Goal: Task Accomplishment & Management: Complete application form

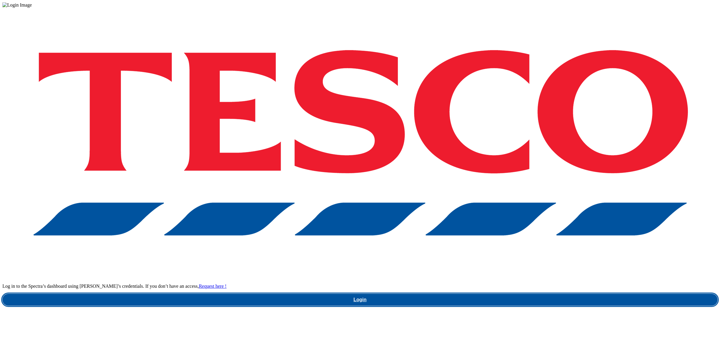
click at [515, 294] on link "Login" at bounding box center [359, 300] width 715 height 12
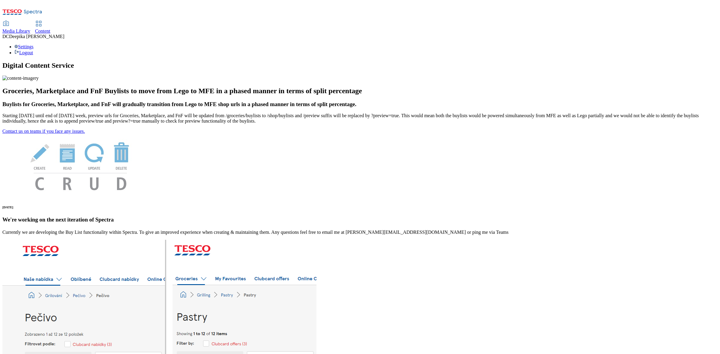
click at [50, 28] on span "Content" at bounding box center [42, 30] width 15 height 5
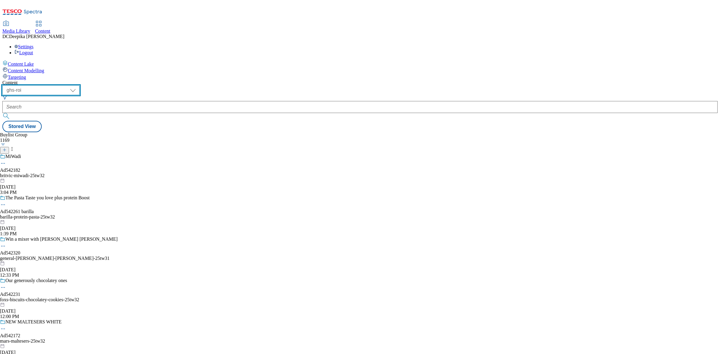
drag, startPoint x: 101, startPoint y: 46, endPoint x: 100, endPoint y: 52, distance: 6.2
click at [79, 85] on select "ghs-roi ghs-uk" at bounding box center [40, 90] width 77 height 10
select select "ghs-uk"
click at [78, 85] on select "ghs-roi ghs-uk" at bounding box center [40, 90] width 77 height 10
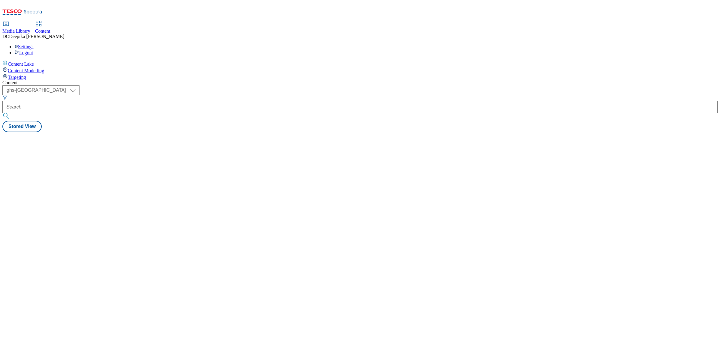
click at [259, 93] on div "Content ( optional ) ghs-roi ghs-uk ghs-uk Stored View" at bounding box center [359, 106] width 715 height 52
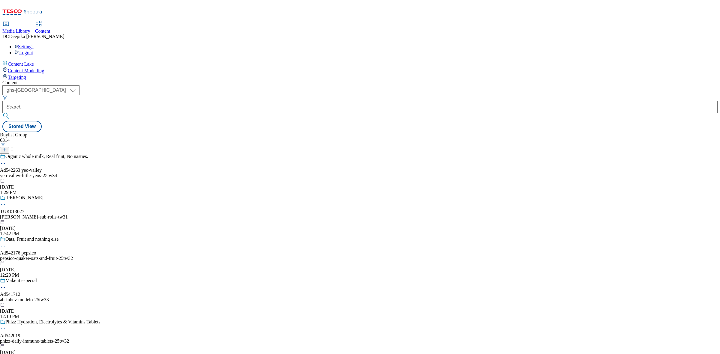
click at [7, 148] on icon at bounding box center [4, 150] width 4 height 4
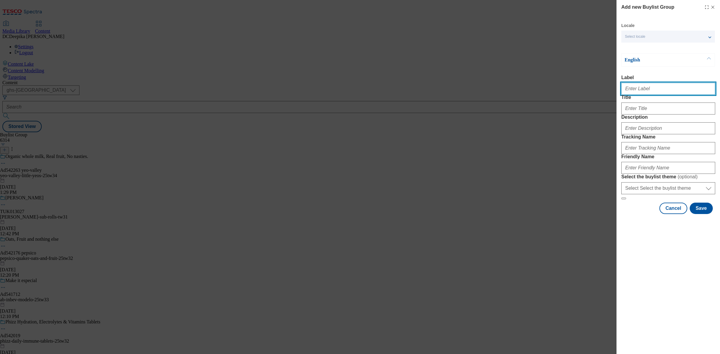
click at [657, 95] on input "Label" at bounding box center [668, 89] width 94 height 12
paste input "Ad542175_RokuGin_TW33"
drag, startPoint x: 640, startPoint y: 94, endPoint x: 675, endPoint y: 92, distance: 35.1
click at [675, 92] on input "Ad542175_RokuGin_TW33" at bounding box center [668, 89] width 94 height 12
type input "Ad542175"
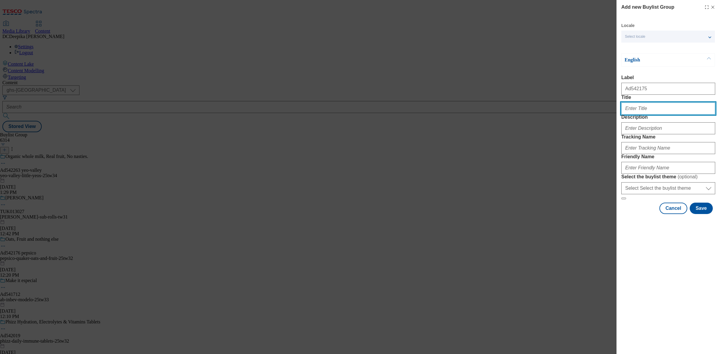
click at [652, 115] on input "Title" at bounding box center [668, 109] width 94 height 12
click at [664, 115] on input "Title" at bounding box center [668, 109] width 94 height 12
paste input "Roku gin alive with Blossoms"
type input "Roku gin alive with Blossoms"
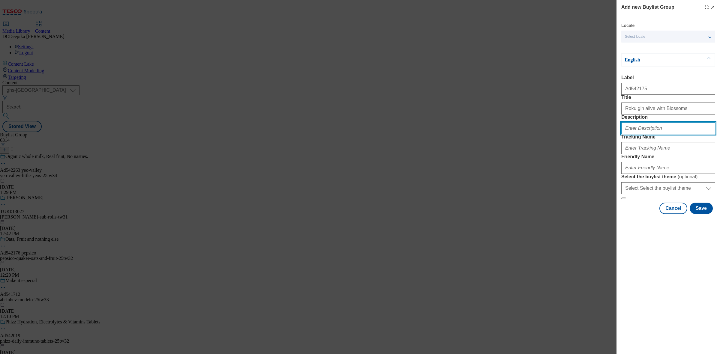
click at [652, 134] on input "Description" at bounding box center [668, 128] width 94 height 12
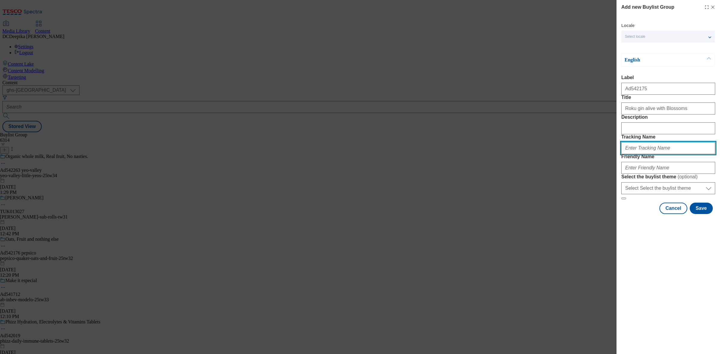
click at [649, 154] on input "Tracking Name" at bounding box center [668, 148] width 94 height 12
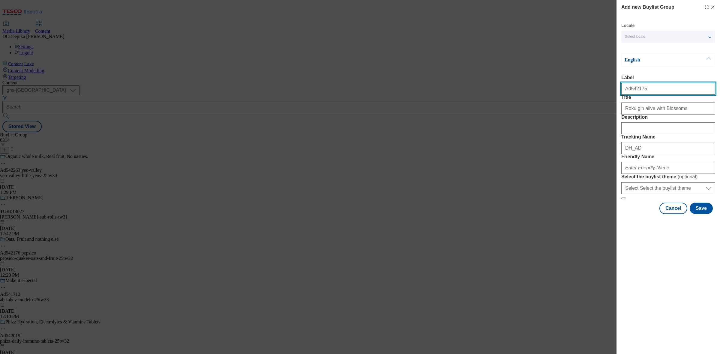
drag, startPoint x: 637, startPoint y: 94, endPoint x: 628, endPoint y: 95, distance: 9.1
click at [628, 95] on input "Ad542175" at bounding box center [668, 89] width 94 height 12
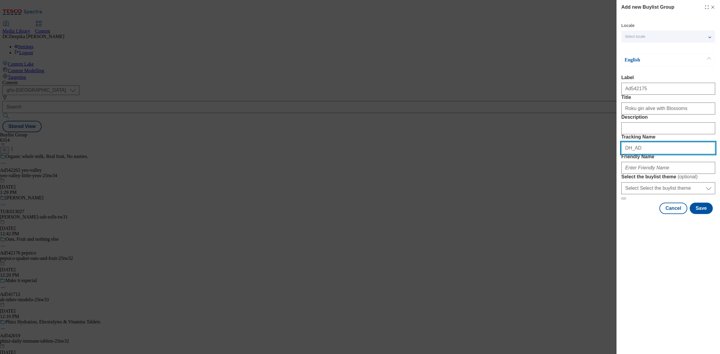
click at [660, 154] on input "DH_AD" at bounding box center [668, 148] width 94 height 12
paste input "542175"
type input "DH_AD542175"
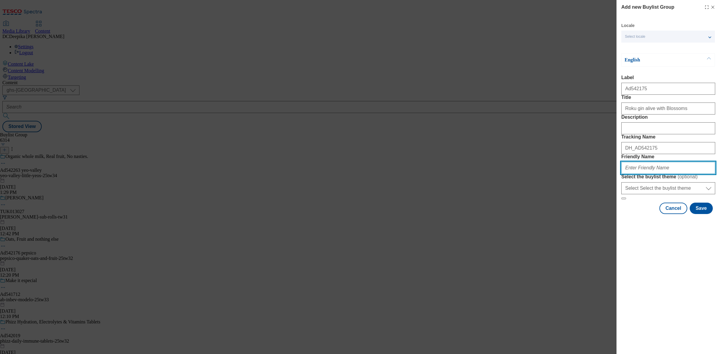
click at [660, 174] on input "Friendly Name" at bounding box center [668, 168] width 94 height 12
paste input "suntory-global-spirits-roku-gin-25tw33"
type input "suntory-global-spirits-roku-gin-25tw33"
click at [695, 214] on button "Save" at bounding box center [700, 208] width 23 height 11
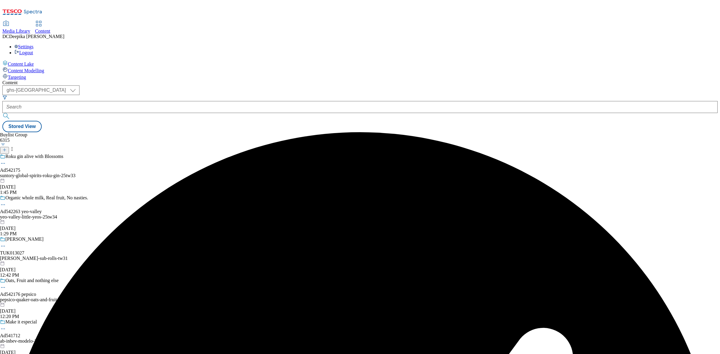
click at [100, 154] on div "Roku gin alive with Blossoms Ad542175 suntory-global-spirits-roku-gin-25tw33 Se…" at bounding box center [50, 174] width 100 height 41
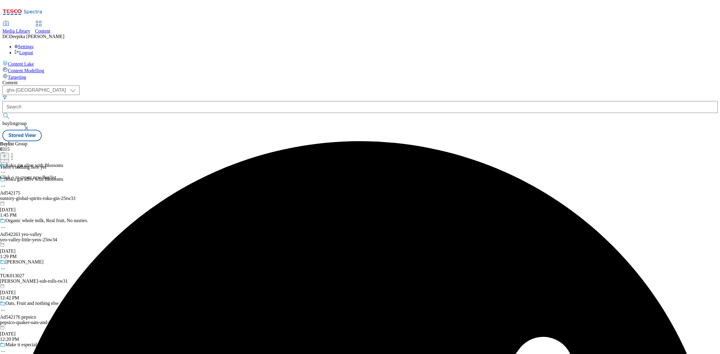
click at [7, 154] on icon at bounding box center [4, 156] width 4 height 4
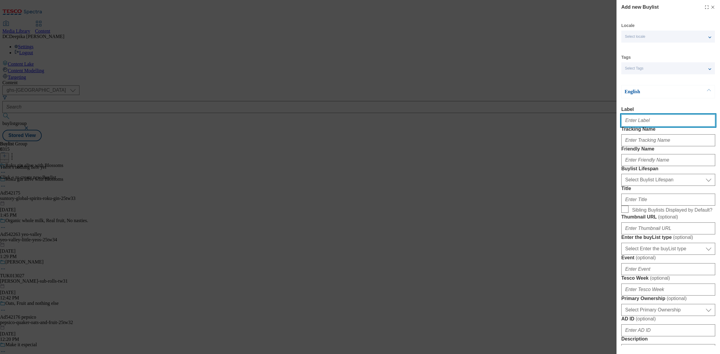
click at [647, 119] on input "Label" at bounding box center [668, 121] width 94 height 12
paste input "Ad542175"
type input "Ad542175"
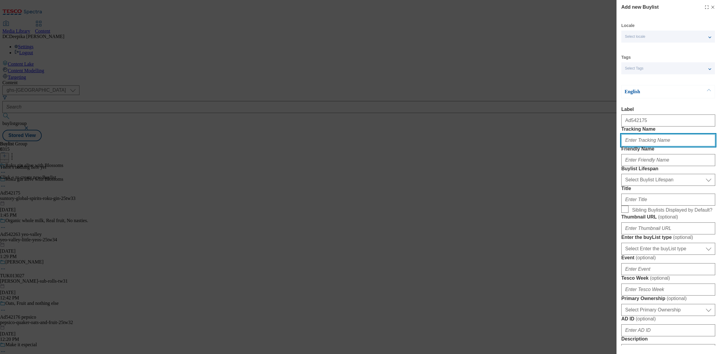
click at [647, 146] on input "Tracking Name" at bounding box center [668, 140] width 94 height 12
paste input "Ad542175"
click at [640, 146] on input "DH_ADAd542175" at bounding box center [668, 140] width 94 height 12
type input "DH_AD542175"
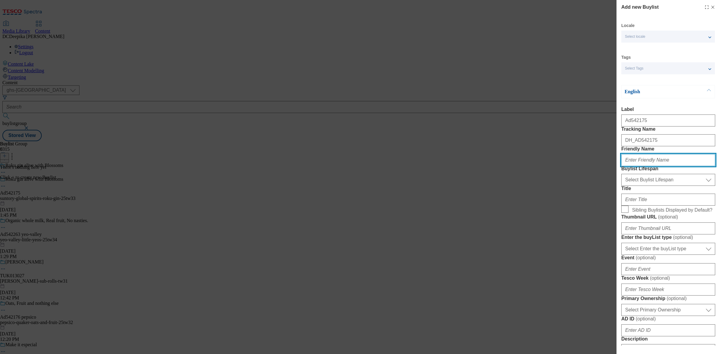
click at [674, 166] on input "Friendly Name" at bounding box center [668, 160] width 94 height 12
paste input "suntory-global-spirits"
type input "suntory-global-spirits"
click at [652, 186] on select "Select Buylist Lifespan evergreen seasonal tactical" at bounding box center [668, 180] width 94 height 12
select select "tactical"
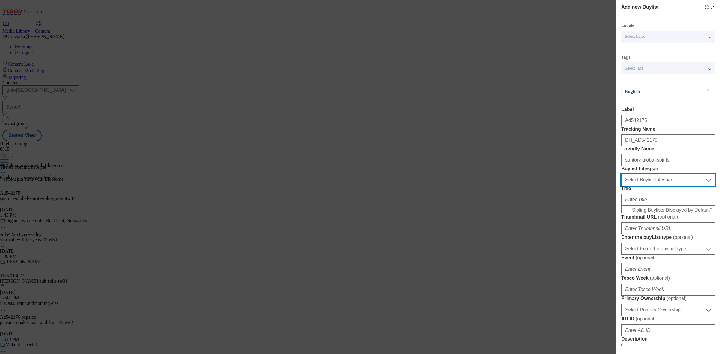
click at [621, 186] on select "Select Buylist Lifespan evergreen seasonal tactical" at bounding box center [668, 180] width 94 height 12
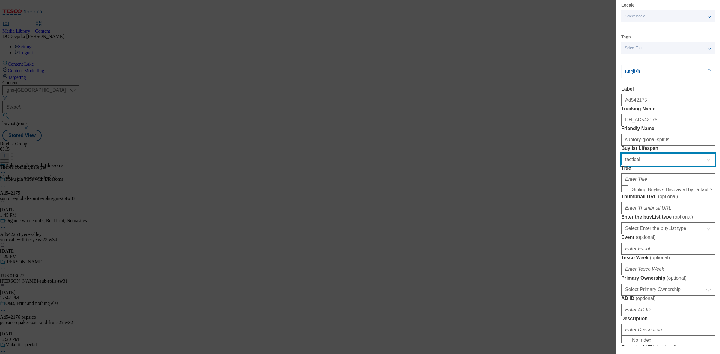
scroll to position [37, 0]
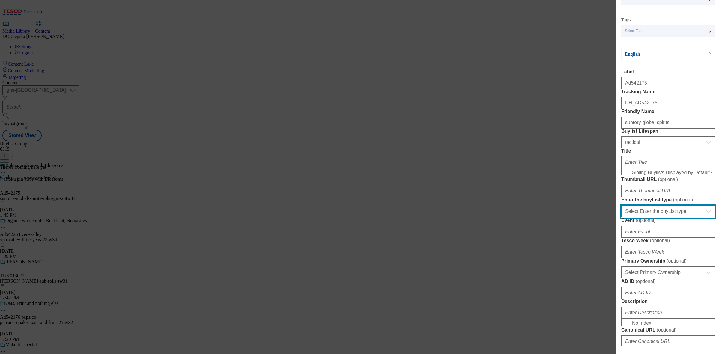
click at [686, 217] on select "Select Enter the buyList type event supplier funded long term >4 weeks supplier…" at bounding box center [668, 211] width 94 height 12
select select "supplier funded short term 1-3 weeks"
click at [621, 217] on select "Select Enter the buyList type event supplier funded long term >4 weeks supplier…" at bounding box center [668, 211] width 94 height 12
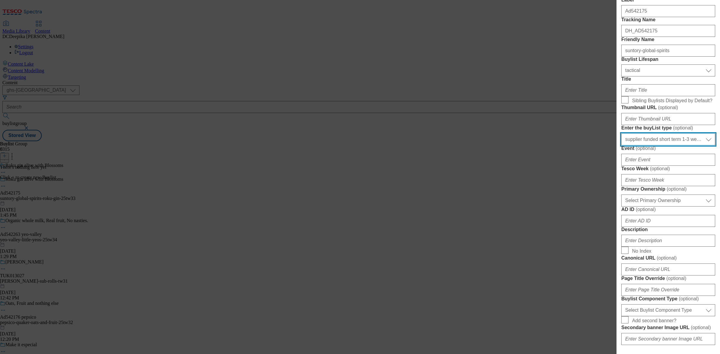
scroll to position [112, 0]
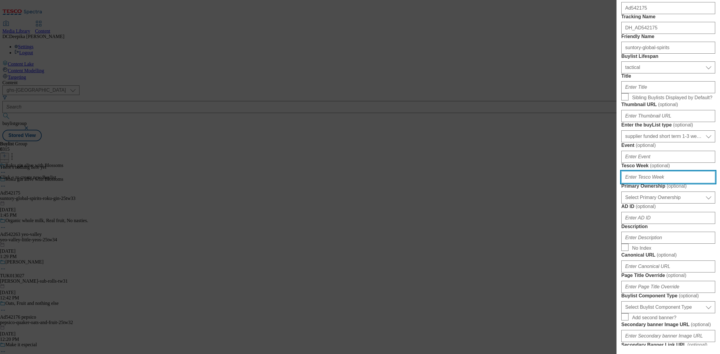
click at [674, 183] on input "Tesco Week ( optional )" at bounding box center [668, 177] width 94 height 12
type input "33"
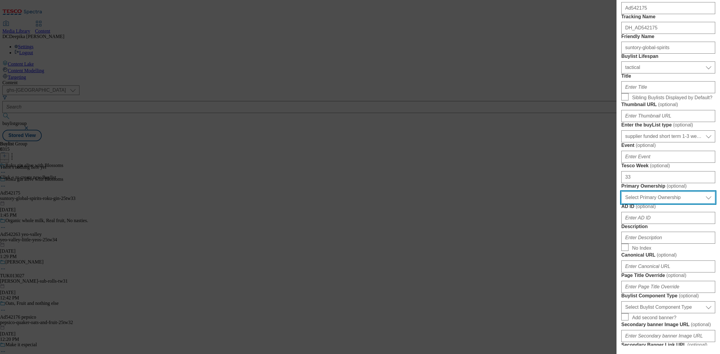
click at [669, 204] on select "Select Primary Ownership tesco dunnhumby" at bounding box center [668, 198] width 94 height 12
select select "dunnhumby"
click at [621, 204] on select "Select Primary Ownership tesco dunnhumby" at bounding box center [668, 198] width 94 height 12
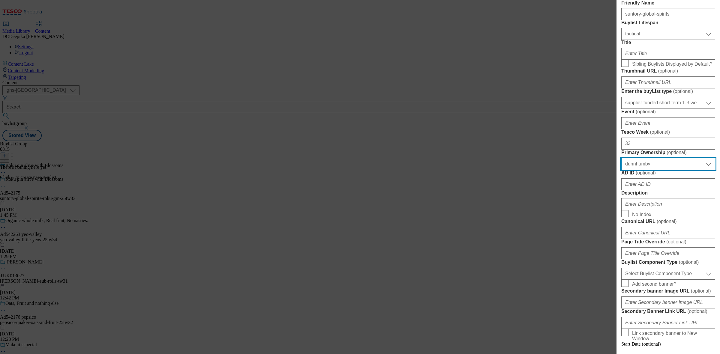
scroll to position [187, 0]
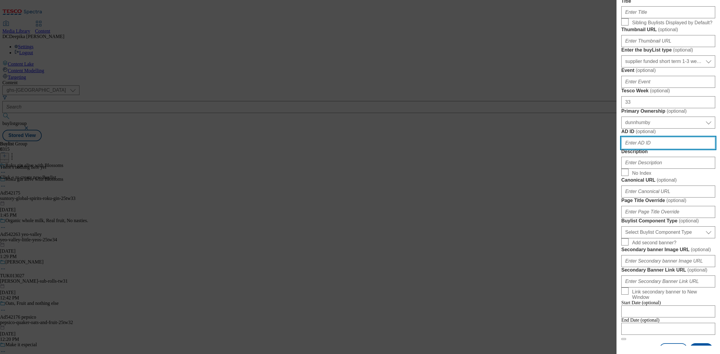
click at [662, 149] on input "AD ID ( optional )" at bounding box center [668, 143] width 94 height 12
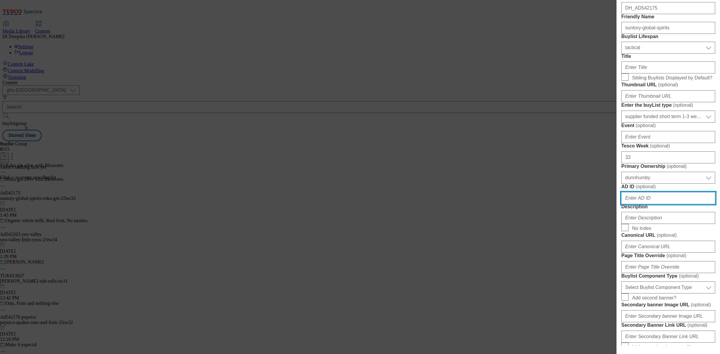
scroll to position [75, 0]
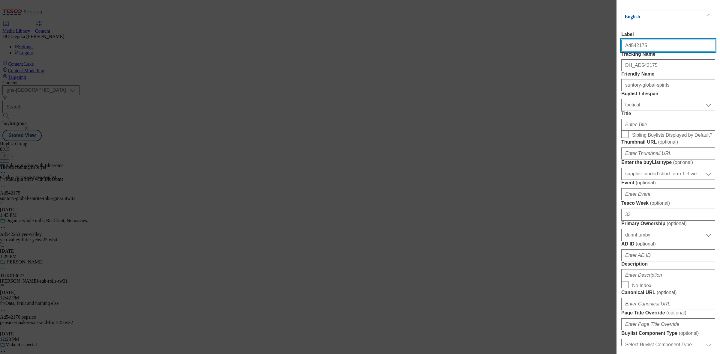
drag, startPoint x: 651, startPoint y: 49, endPoint x: 629, endPoint y: 51, distance: 22.0
click at [629, 51] on input "Ad542175" at bounding box center [668, 46] width 94 height 12
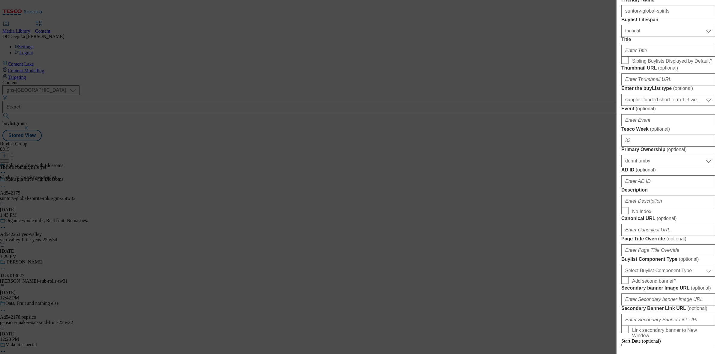
scroll to position [150, 0]
click at [666, 187] on input "AD ID ( optional )" at bounding box center [668, 181] width 94 height 12
paste input "542175"
type input "542175"
click at [665, 206] on input "Description" at bounding box center [668, 200] width 94 height 12
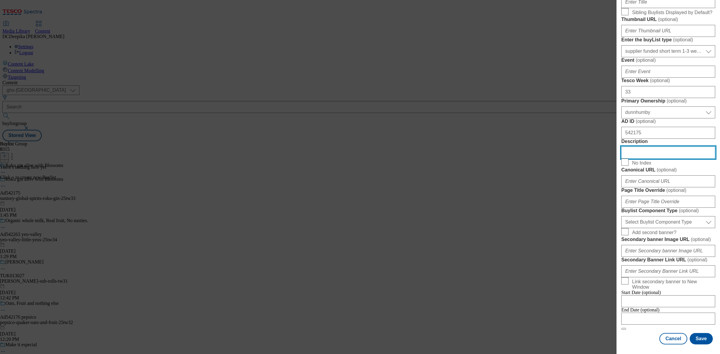
scroll to position [300, 0]
click at [694, 228] on select "Select Buylist Component Type Banner Competition Header Meal" at bounding box center [668, 222] width 94 height 12
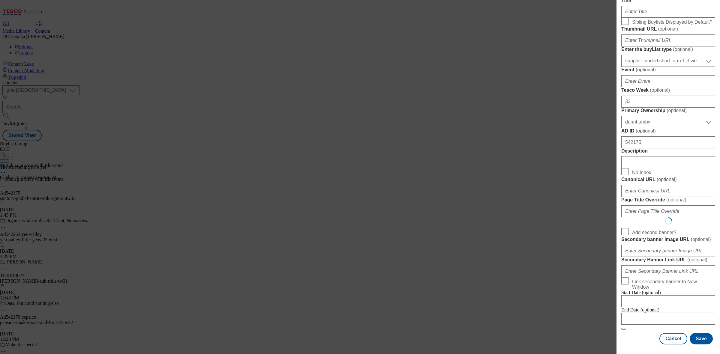
select select "Banner"
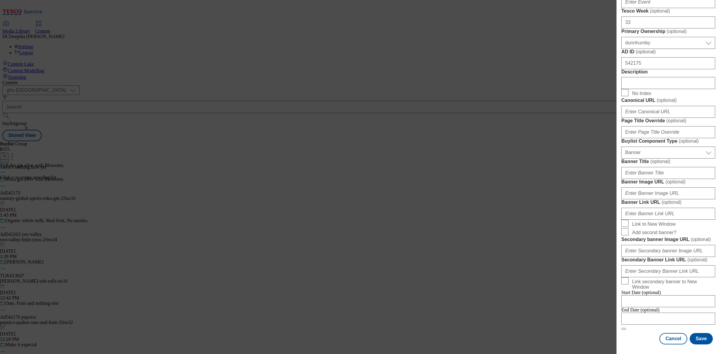
scroll to position [528, 0]
click at [678, 313] on input "Modal" at bounding box center [668, 319] width 94 height 12
select select "2025"
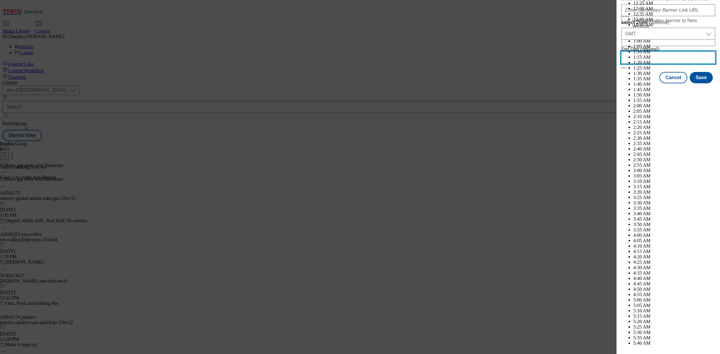
scroll to position [1838, 0]
select select "January"
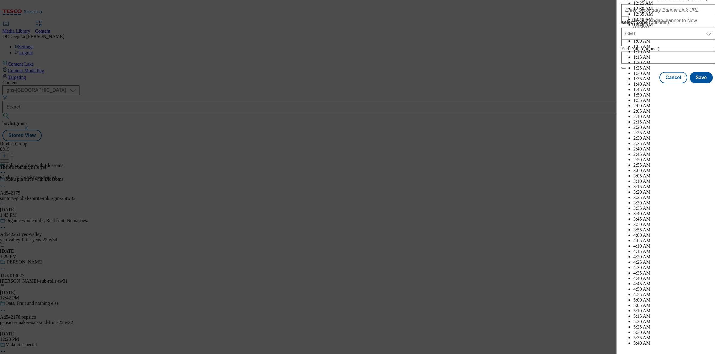
select select "2026"
click at [702, 89] on button "Save" at bounding box center [700, 82] width 23 height 11
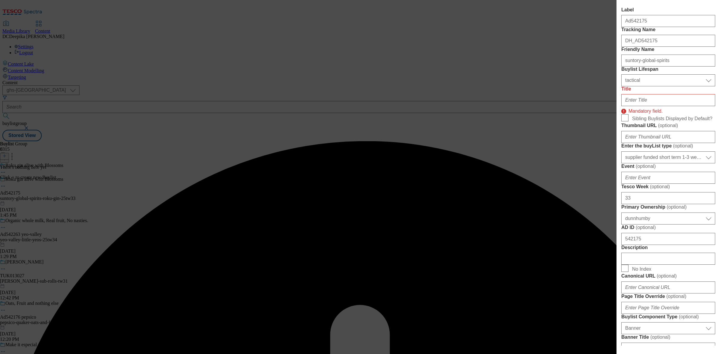
scroll to position [86, 0]
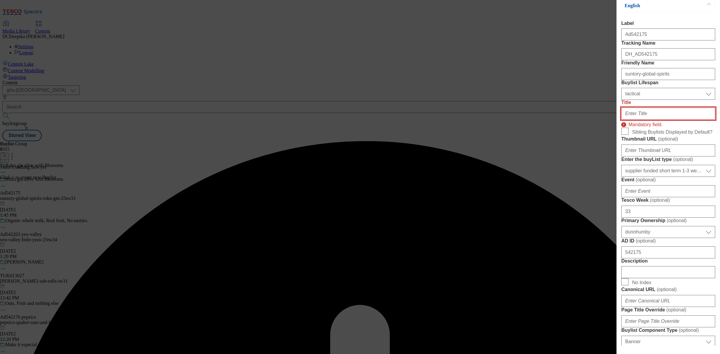
click at [652, 120] on input "Title" at bounding box center [668, 114] width 94 height 12
paste input "Sakura bloom edition the perfect gift this season"
type input "Sakura bloom edition the perfect gift this season"
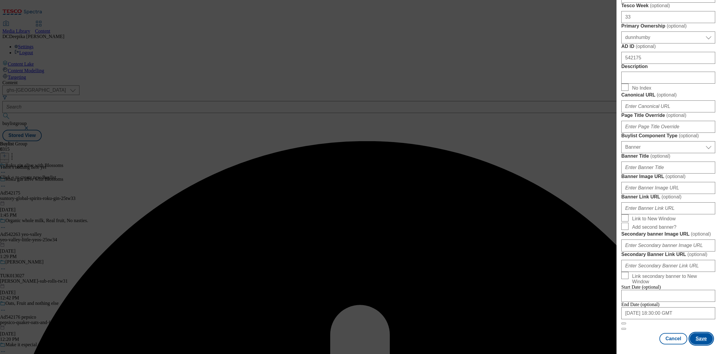
scroll to position [528, 0]
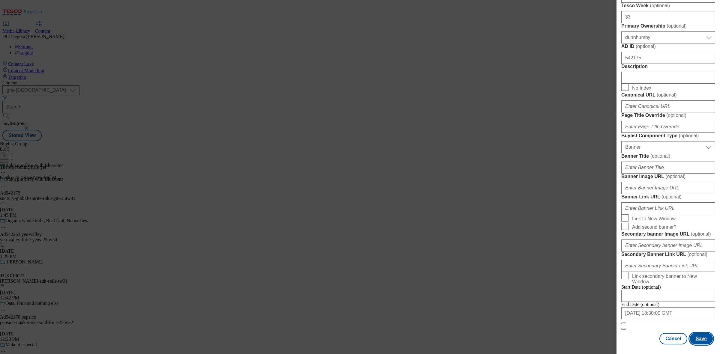
click at [703, 333] on button "Save" at bounding box center [700, 338] width 23 height 11
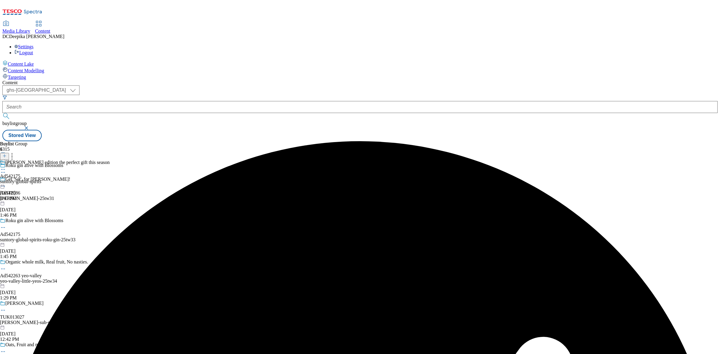
click at [110, 160] on div "Sakura bloom edition the perfect gift this season Ad542175 suntory-global-spiri…" at bounding box center [55, 180] width 110 height 41
click at [7, 154] on icon at bounding box center [4, 156] width 4 height 4
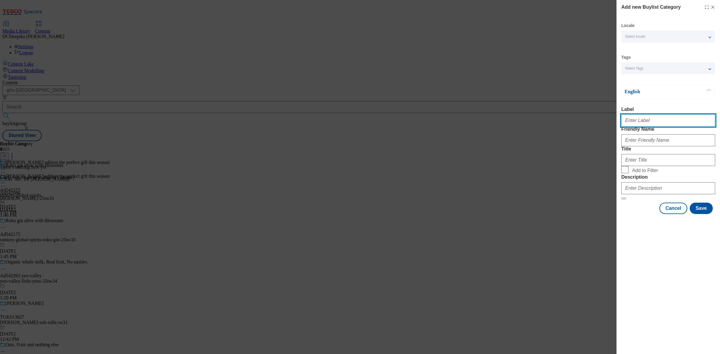
click at [651, 127] on input "Label" at bounding box center [668, 121] width 94 height 12
paste input "Ad542175"
type input "Ad542175"
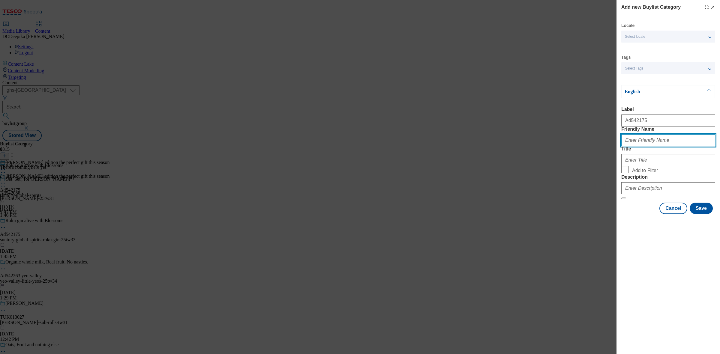
click at [654, 146] on input "Friendly Name" at bounding box center [668, 140] width 94 height 12
paste input "suntory-global-spirits-roku-gin"
type input "suntory-global-spirits-roku-gin"
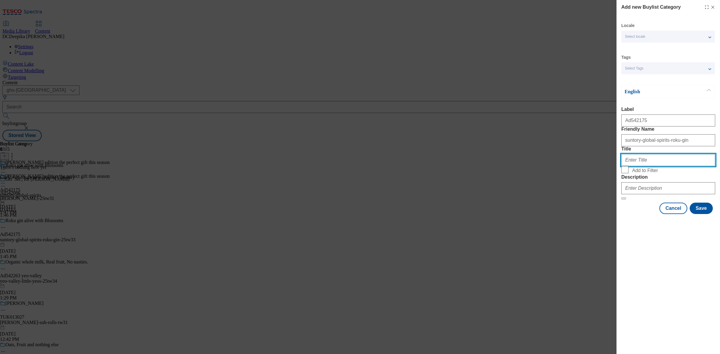
click at [649, 166] on input "Title" at bounding box center [668, 160] width 94 height 12
paste input "suntory-global-spirits-roku-gin"
paste input "SuntoryGlobalSpirits"
click at [638, 166] on input "SuntoryGlobalSpirits" at bounding box center [668, 160] width 94 height 12
click at [648, 166] on input "Suntory GlobalSpirits" at bounding box center [668, 160] width 94 height 12
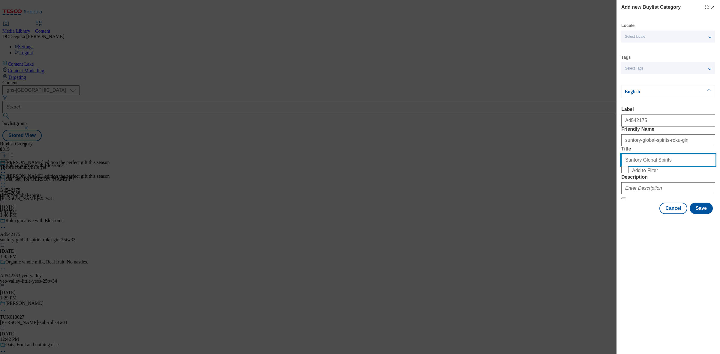
type input "Suntory Global Spirits"
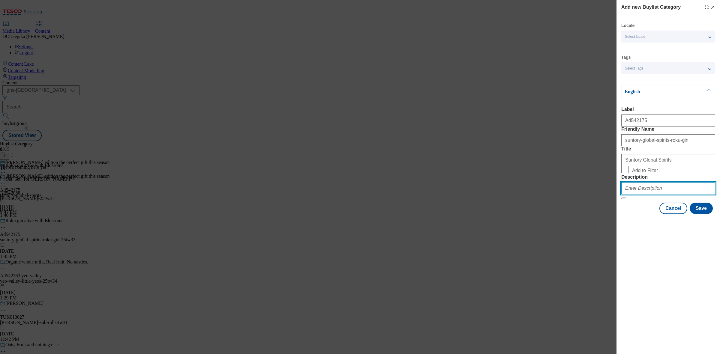
click at [663, 194] on input "Description" at bounding box center [668, 188] width 94 height 12
click at [696, 214] on button "Save" at bounding box center [700, 208] width 23 height 11
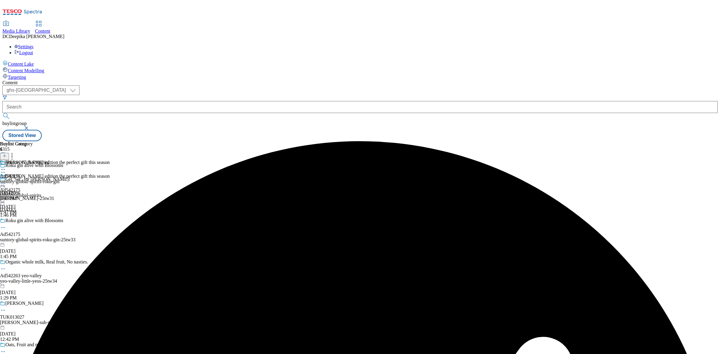
click at [59, 179] on div "suntory-global-spirits-roku-gin" at bounding box center [29, 181] width 59 height 5
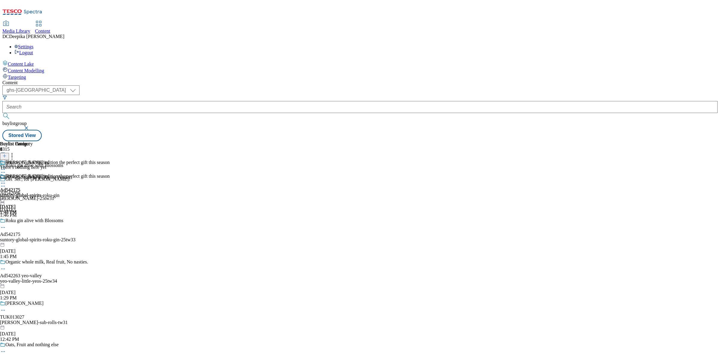
click at [7, 154] on icon at bounding box center [4, 156] width 4 height 4
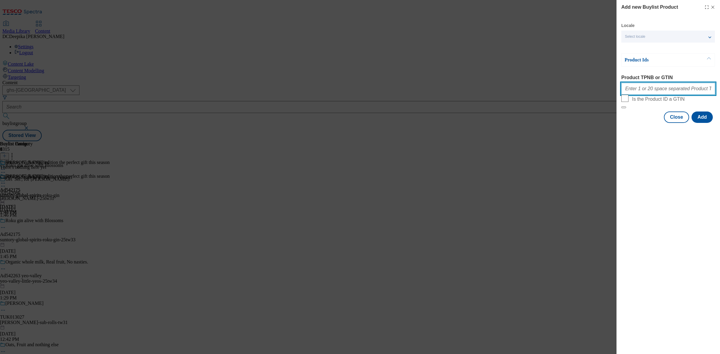
click at [657, 91] on input "Product TPNB or GTIN" at bounding box center [668, 89] width 94 height 12
paste input "84636180, 84636180"
type input "84636180, 84636180"
click at [707, 123] on button "Add" at bounding box center [701, 117] width 21 height 11
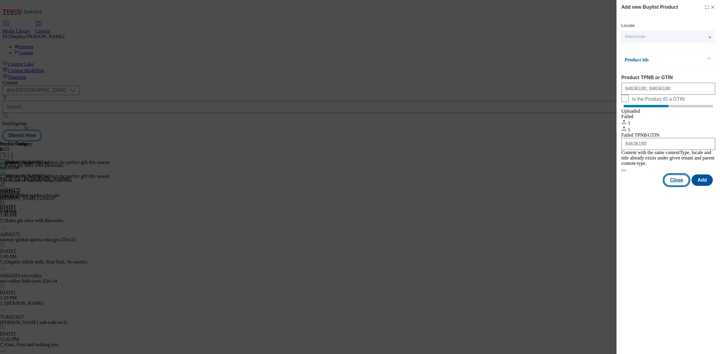
click at [689, 178] on button "Close" at bounding box center [676, 180] width 25 height 11
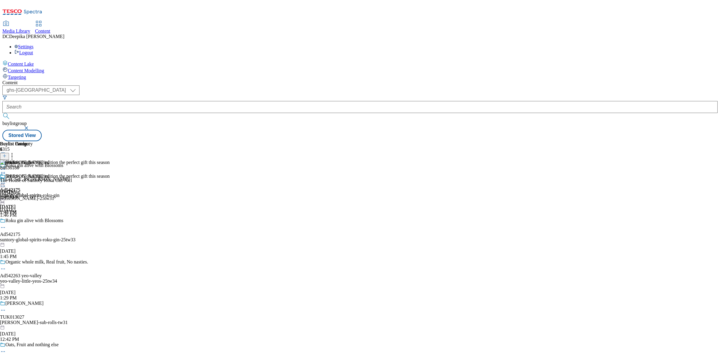
click at [6, 180] on icon at bounding box center [3, 183] width 6 height 6
click at [35, 220] on button "Preview" at bounding box center [23, 223] width 23 height 7
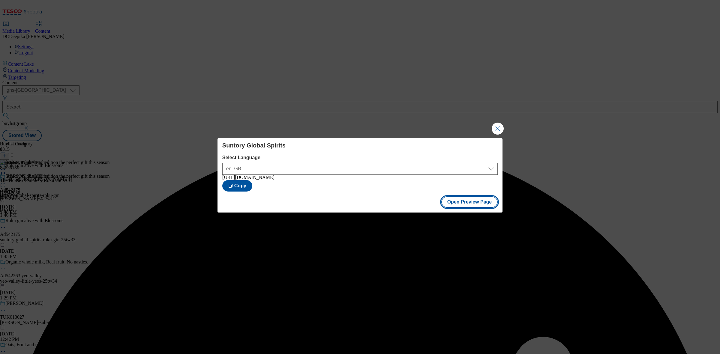
click at [449, 198] on button "Open Preview Page" at bounding box center [469, 201] width 57 height 11
click at [498, 123] on button "Close Modal" at bounding box center [498, 129] width 12 height 12
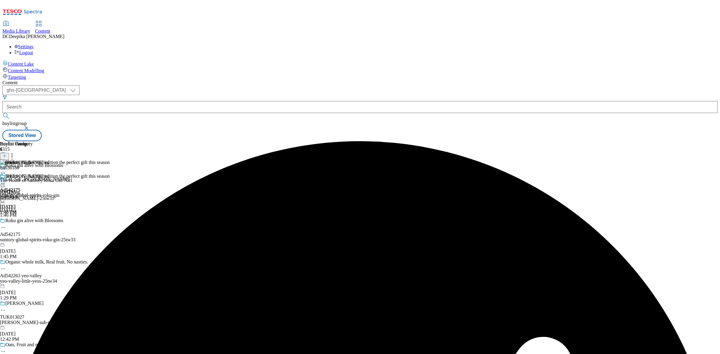
click at [6, 225] on icon at bounding box center [3, 228] width 6 height 6
click at [28, 237] on button "Edit" at bounding box center [20, 240] width 16 height 7
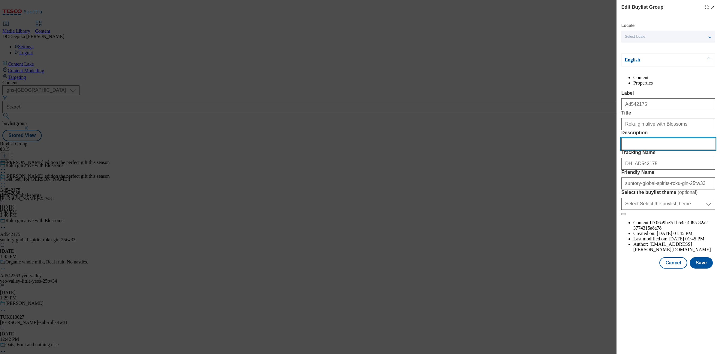
click at [656, 150] on input "Description" at bounding box center [668, 144] width 94 height 12
paste input "Suntory Roku Gin 70Cl"
type input "Suntory Roku Gin 70Cl"
click at [707, 269] on button "Save" at bounding box center [700, 262] width 23 height 11
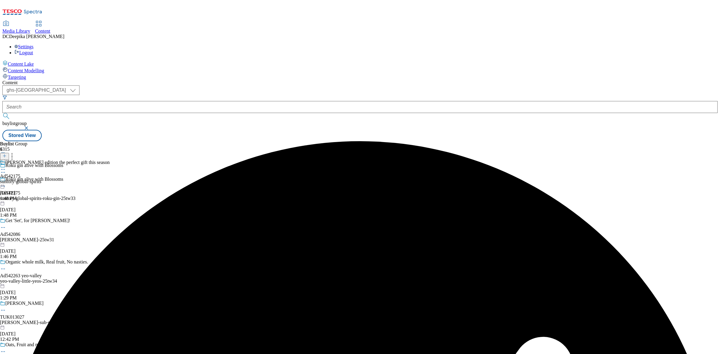
click at [4, 169] on circle at bounding box center [3, 169] width 1 height 1
click at [28, 178] on button "Edit" at bounding box center [20, 181] width 16 height 7
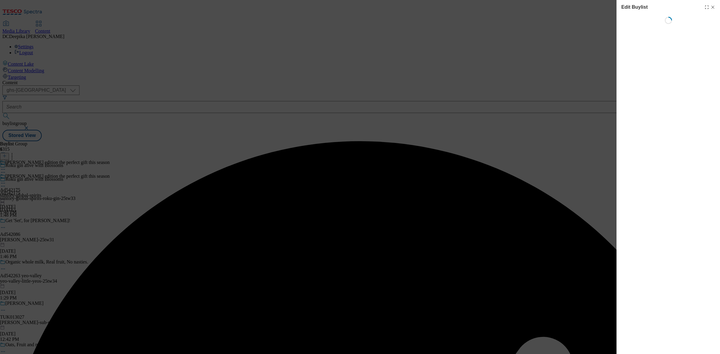
select select "tactical"
select select "supplier funded short term 1-3 weeks"
select select "dunnhumby"
select select "Banner"
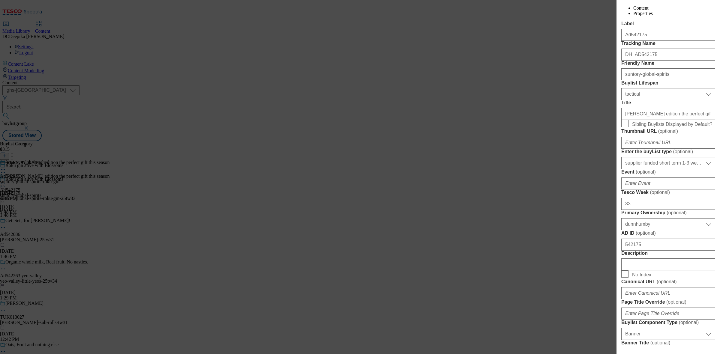
scroll to position [187, 0]
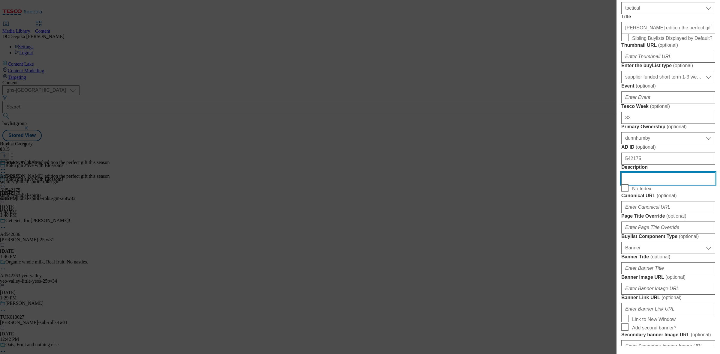
click at [637, 184] on input "Description" at bounding box center [668, 178] width 94 height 12
paste input "Suntory Roku Gin 70Cl"
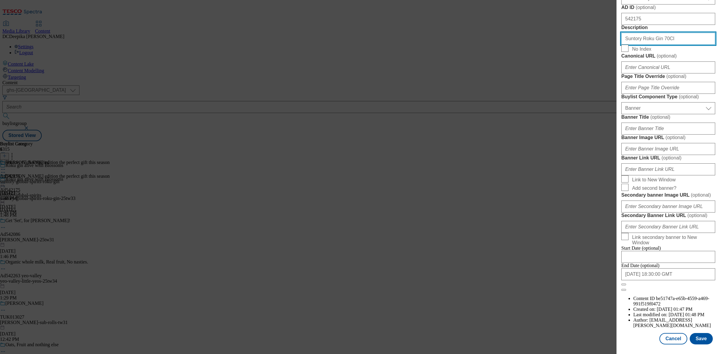
scroll to position [555, 0]
type input "Suntory Roku Gin 70Cl"
click at [702, 333] on button "Save" at bounding box center [700, 338] width 23 height 11
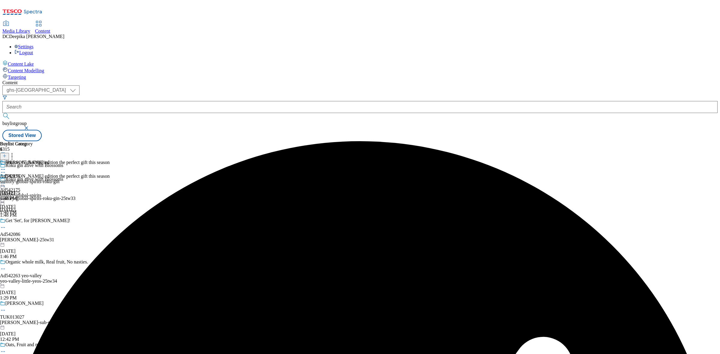
click at [6, 166] on icon at bounding box center [3, 169] width 6 height 6
click at [28, 178] on button "Edit" at bounding box center [20, 181] width 16 height 7
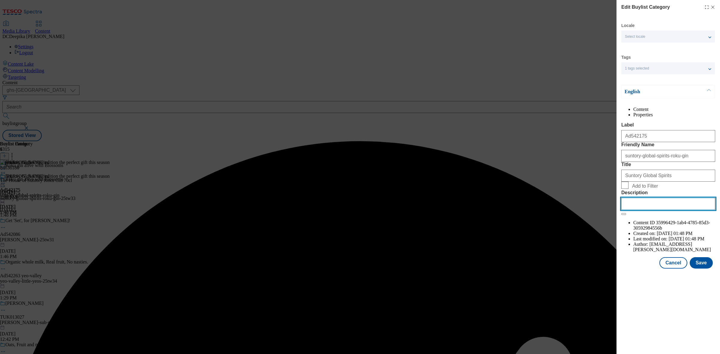
click at [624, 210] on input "Description" at bounding box center [668, 204] width 94 height 12
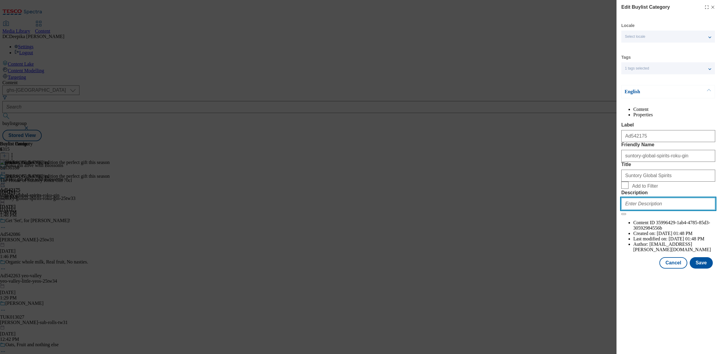
paste input "Suntory Roku Gin 70Cl"
type input "Suntory Roku Gin 70Cl"
click at [704, 269] on button "Save" at bounding box center [700, 262] width 23 height 11
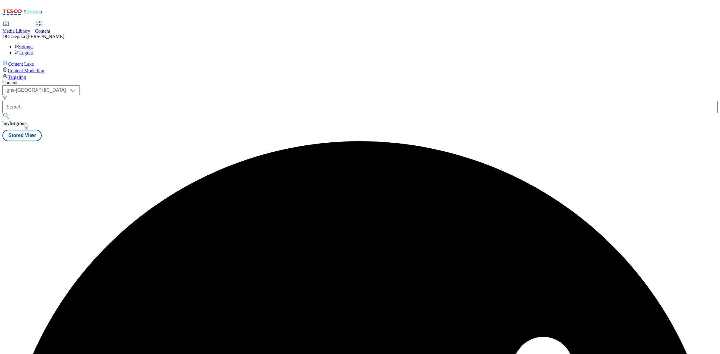
click at [618, 141] on div "Buylist Category 1 Suntory Global Spirits Suntory Global Spirits Ad542175 sunto…" at bounding box center [359, 141] width 715 height 0
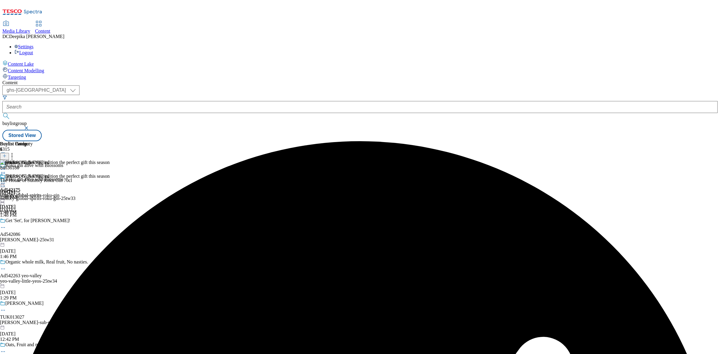
click at [6, 180] on icon at bounding box center [3, 183] width 6 height 6
click at [110, 220] on li "Preview" at bounding box center [61, 223] width 98 height 7
click at [6, 180] on icon at bounding box center [3, 183] width 6 height 6
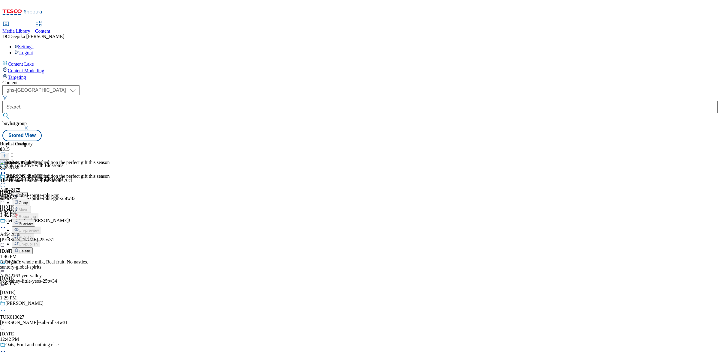
click at [28, 201] on span "Copy" at bounding box center [23, 203] width 9 height 4
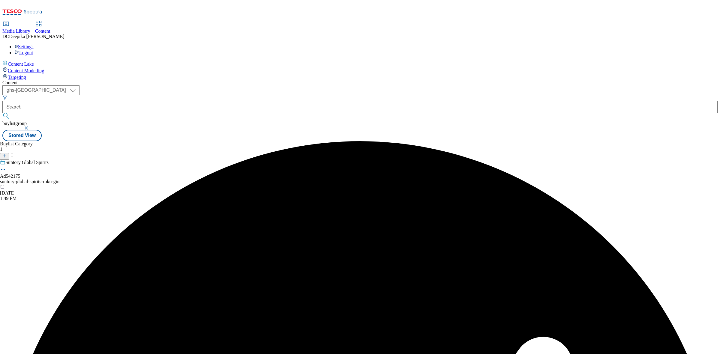
click at [6, 166] on icon at bounding box center [3, 169] width 6 height 6
click at [33, 208] on span "Preview" at bounding box center [26, 210] width 14 height 4
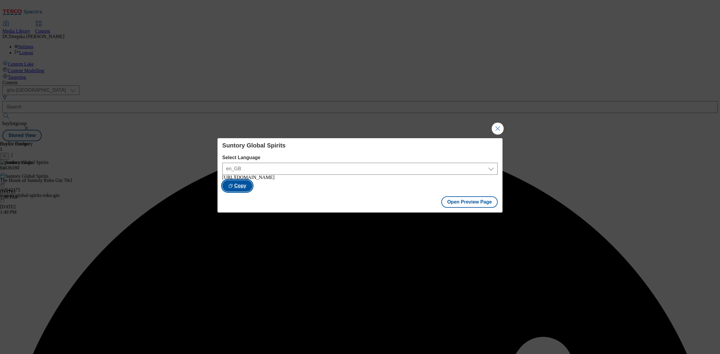
click at [252, 189] on button "Copy" at bounding box center [237, 185] width 30 height 11
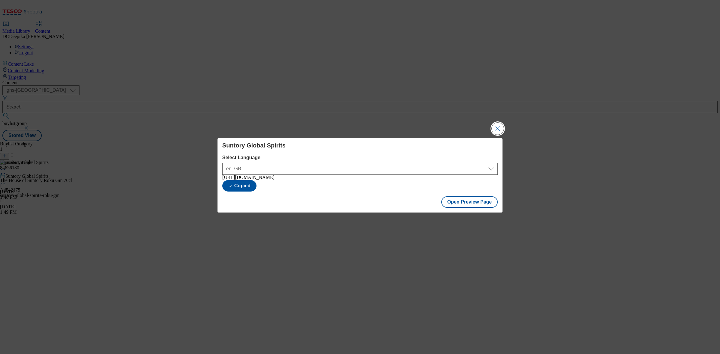
click at [494, 130] on button "Close Modal" at bounding box center [498, 129] width 12 height 12
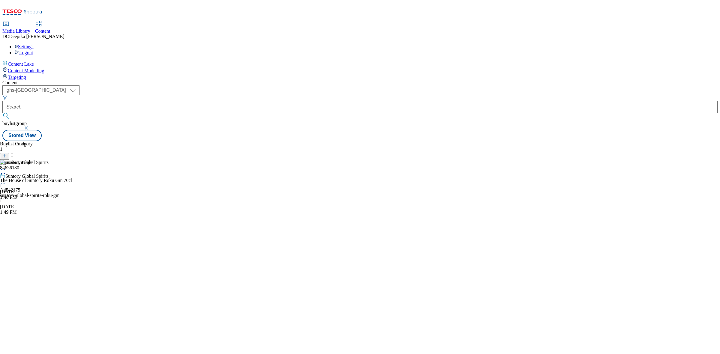
click at [607, 141] on div "Buylist Category 1 Suntory Global Spirits Suntory Global Spirits Ad542175 sunto…" at bounding box center [359, 141] width 715 height 0
